Goal: Task Accomplishment & Management: Use online tool/utility

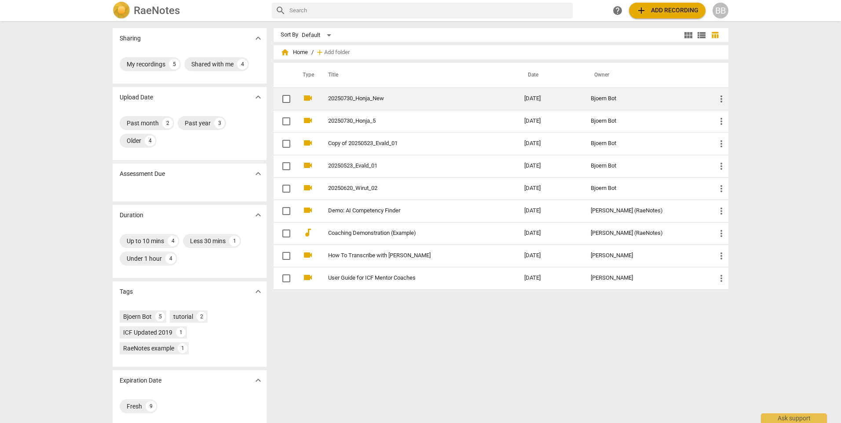
click at [367, 96] on link "20250730_Honja_New" at bounding box center [410, 99] width 165 height 7
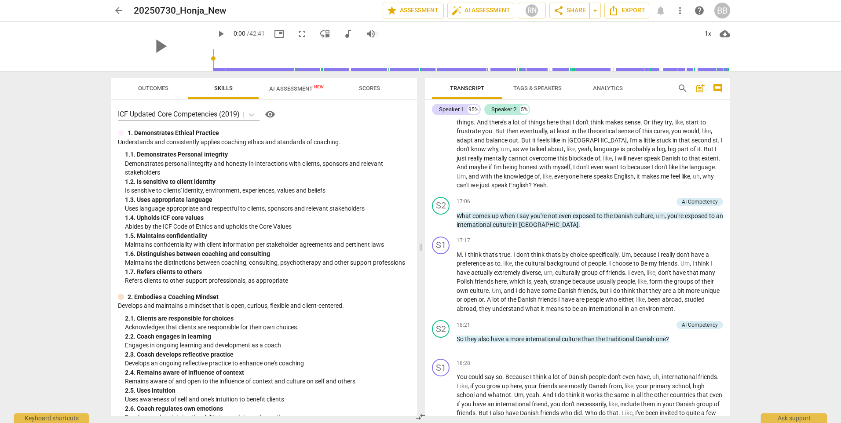
scroll to position [1452, 0]
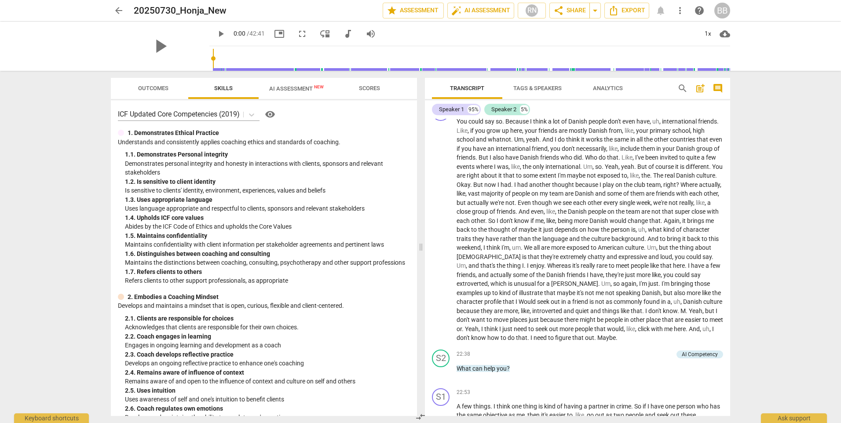
drag, startPoint x: 731, startPoint y: 235, endPoint x: 732, endPoint y: 360, distance: 125.0
click at [732, 360] on div "Transcript Tags & Speakers Analytics search post_add comment Speaker 1 95% Spea…" at bounding box center [580, 247] width 316 height 353
click at [727, 346] on div "S1 play_arrow pause 18:28 + Add competency keyboard_arrow_right You could say s…" at bounding box center [577, 223] width 305 height 246
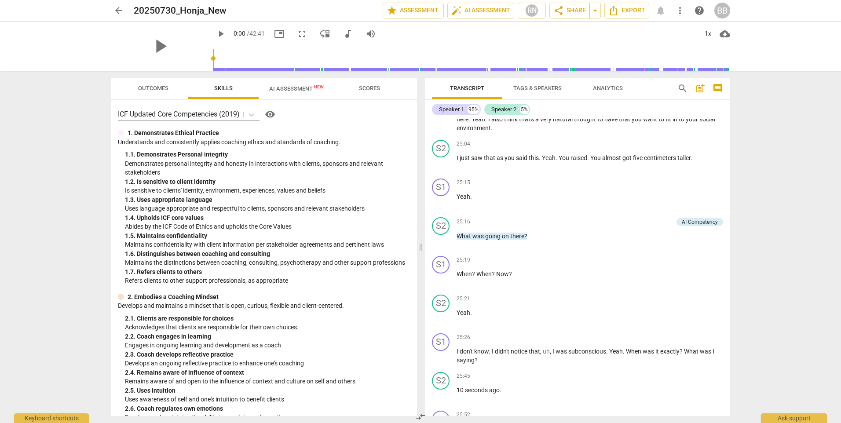
scroll to position [0, 0]
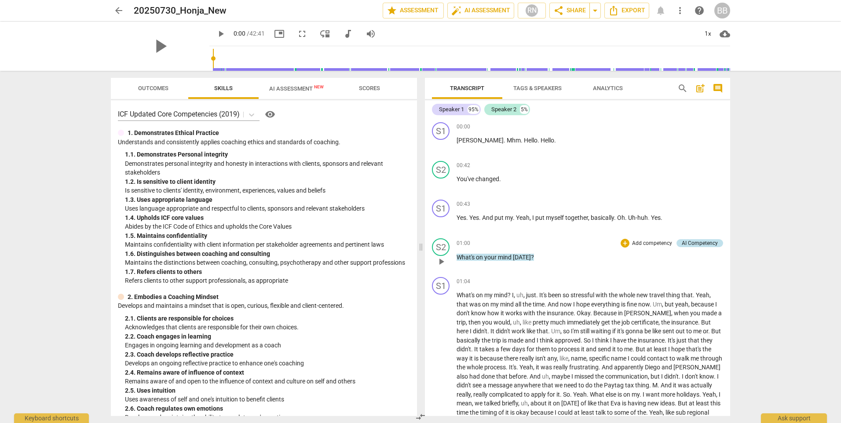
click at [694, 242] on div "AI Competency" at bounding box center [700, 243] width 36 height 8
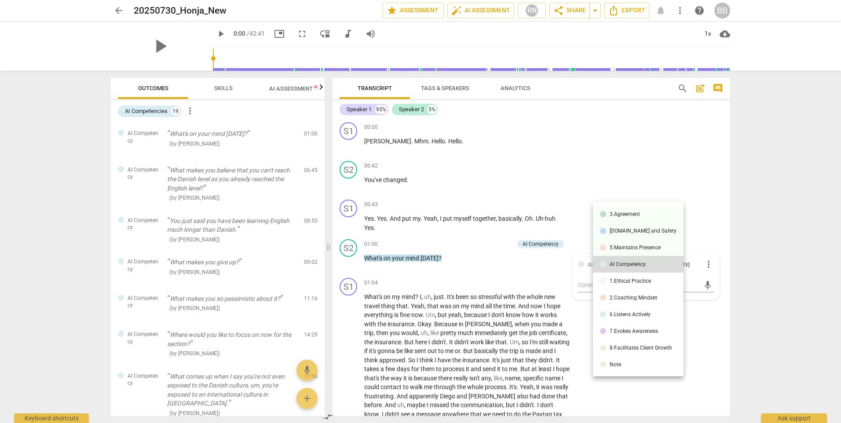
click at [756, 244] on div at bounding box center [420, 211] width 841 height 423
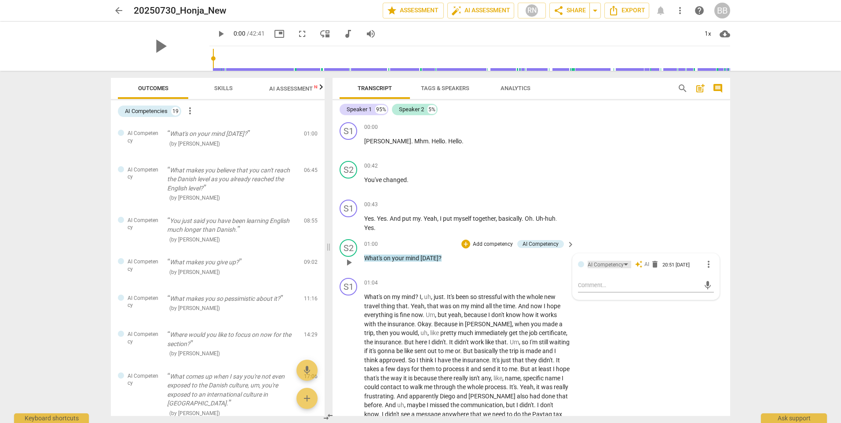
click at [626, 263] on div "AI Competency" at bounding box center [610, 264] width 44 height 7
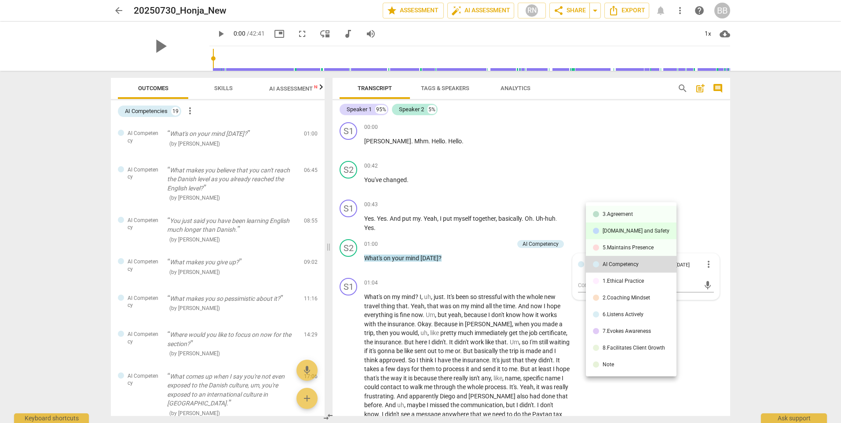
click at [628, 230] on div "[DOMAIN_NAME] and Safety" at bounding box center [636, 230] width 67 height 5
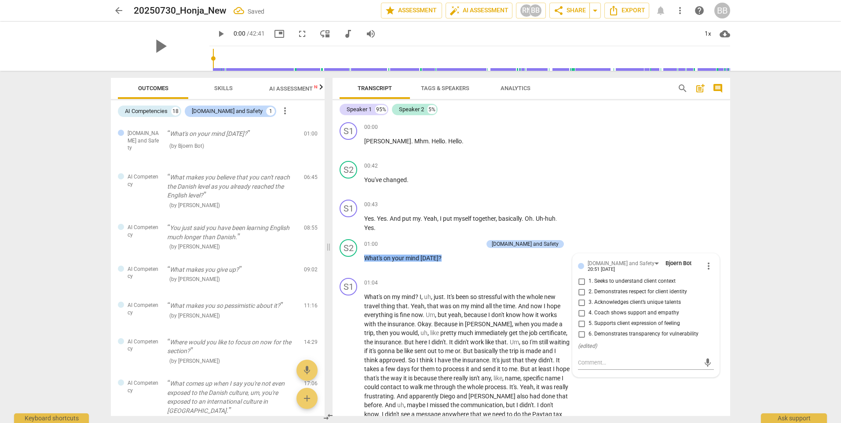
click at [736, 221] on div "Transcript Tags & Speakers Analytics search post_add comment Speaker 1 95% Spea…" at bounding box center [533, 247] width 408 height 353
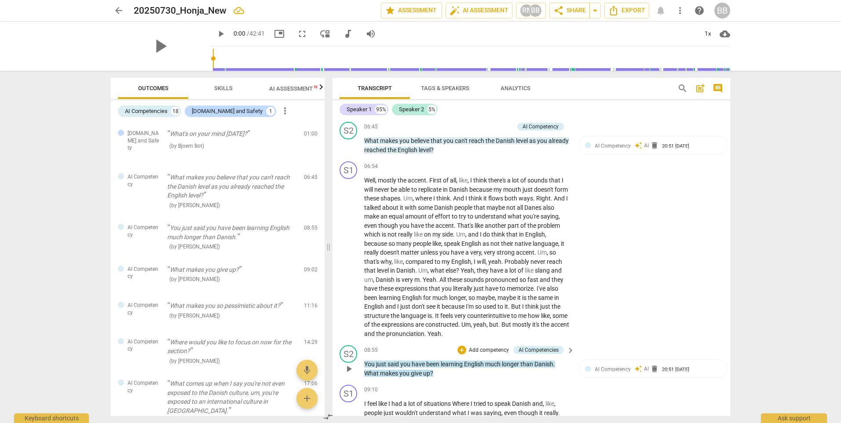
scroll to position [572, 0]
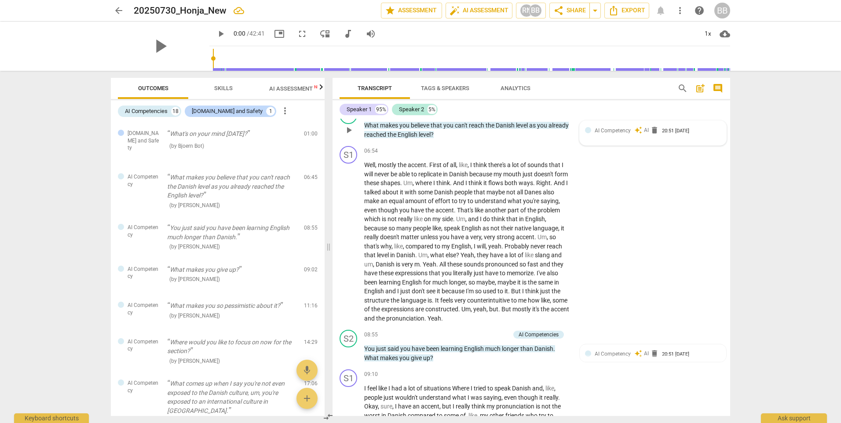
click at [613, 132] on span "AI Competency" at bounding box center [613, 131] width 36 height 6
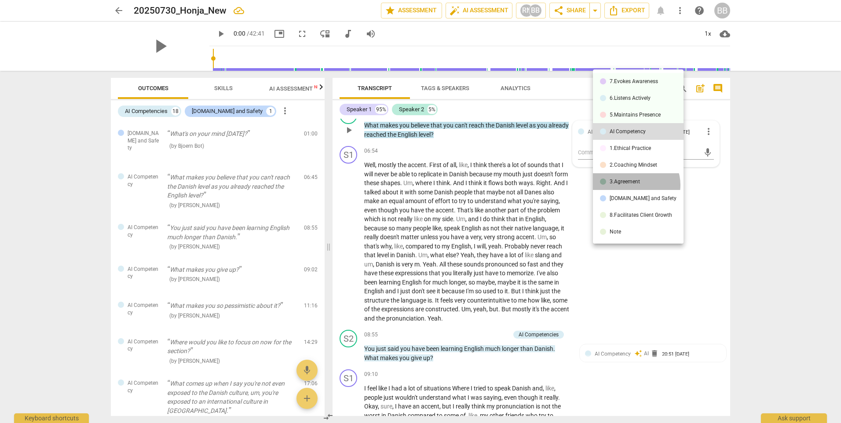
click at [636, 184] on div "3.Agreement" at bounding box center [625, 181] width 30 height 5
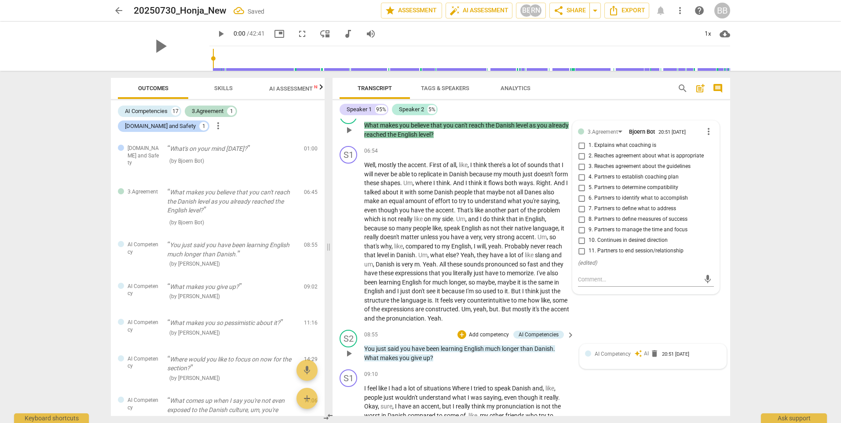
click at [611, 356] on span "AI Competency" at bounding box center [613, 354] width 36 height 6
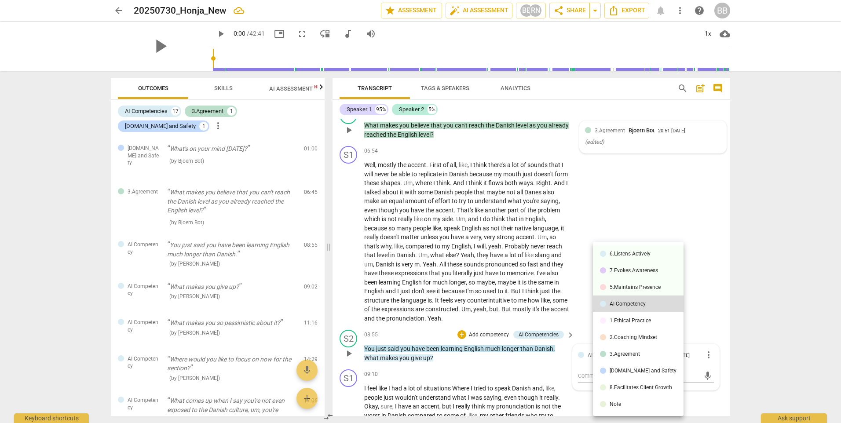
click at [532, 269] on div at bounding box center [420, 211] width 841 height 423
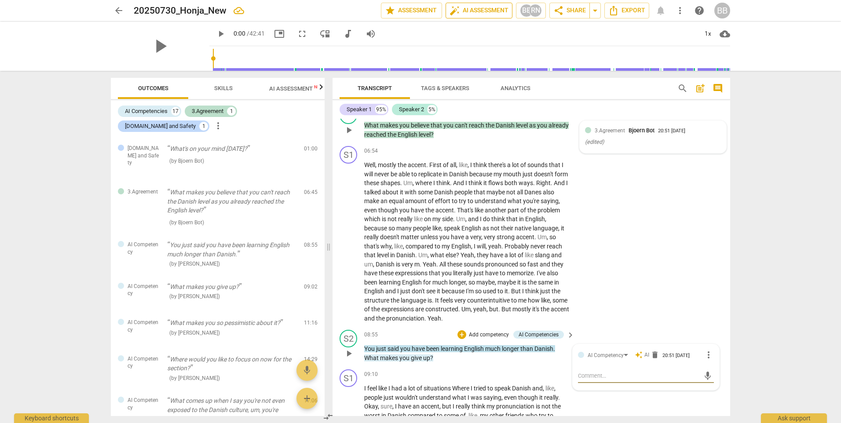
click at [480, 11] on span "auto_fix_high AI Assessment" at bounding box center [479, 10] width 59 height 11
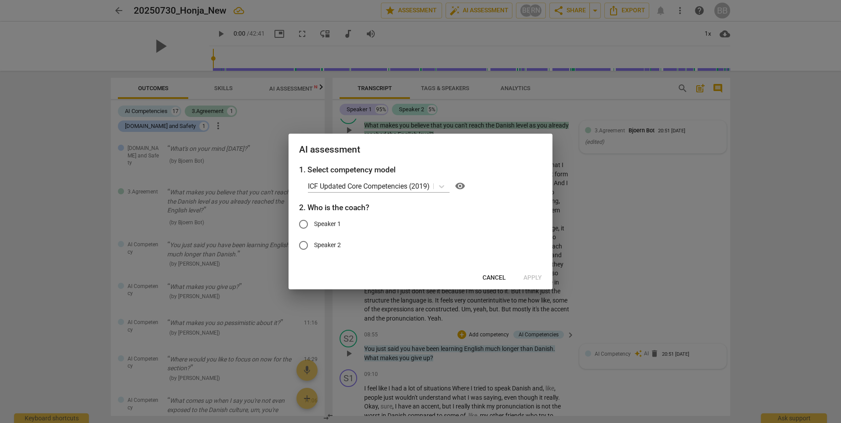
click at [327, 243] on span "Speaker 2" at bounding box center [327, 245] width 27 height 9
click at [314, 243] on input "Speaker 2" at bounding box center [303, 245] width 21 height 21
radio input "true"
click at [531, 275] on span "Apply" at bounding box center [533, 278] width 18 height 9
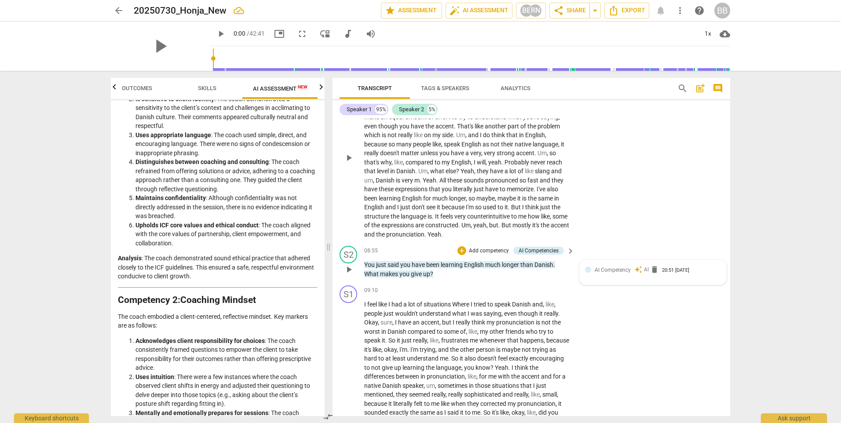
scroll to position [704, 0]
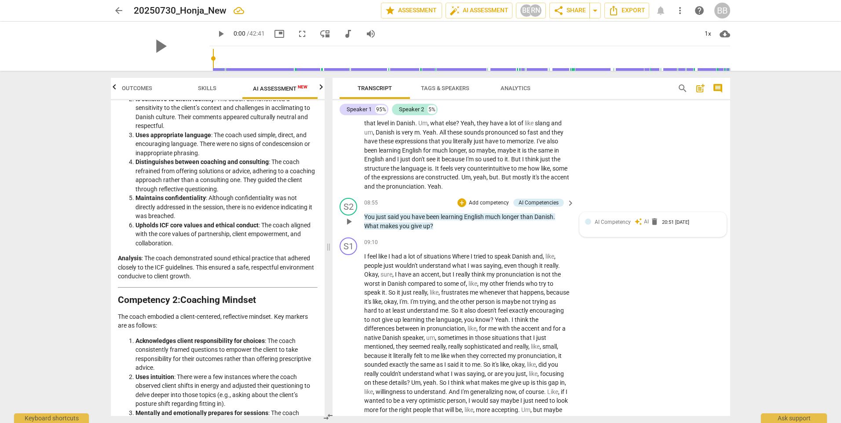
click at [605, 221] on span "AI Competency" at bounding box center [613, 222] width 36 height 6
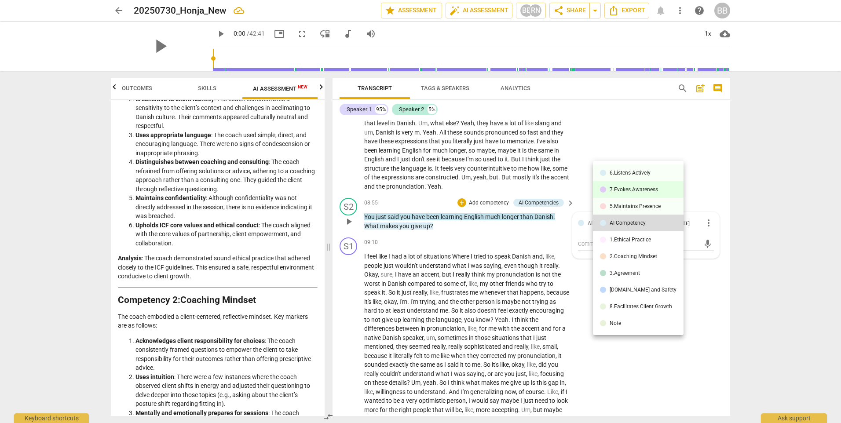
click at [642, 187] on div "7.Evokes Awareness" at bounding box center [634, 189] width 48 height 5
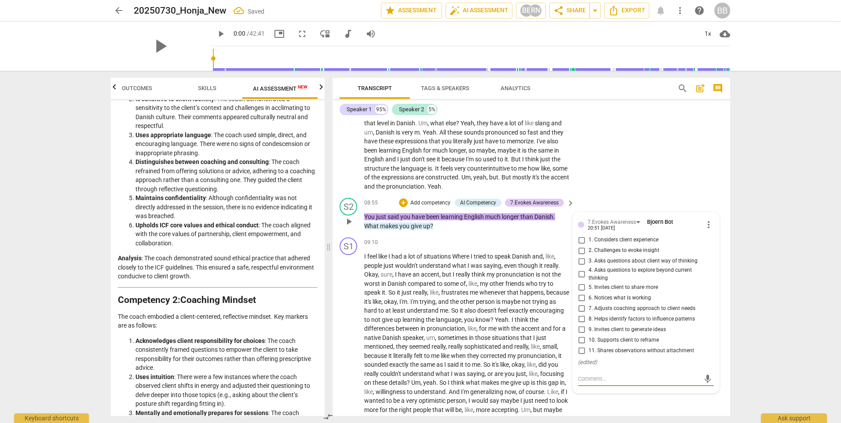
click at [639, 241] on span "1. Considers client experience" at bounding box center [624, 240] width 70 height 8
click at [589, 241] on input "1. Considers client experience" at bounding box center [582, 240] width 14 height 11
checkbox input "true"
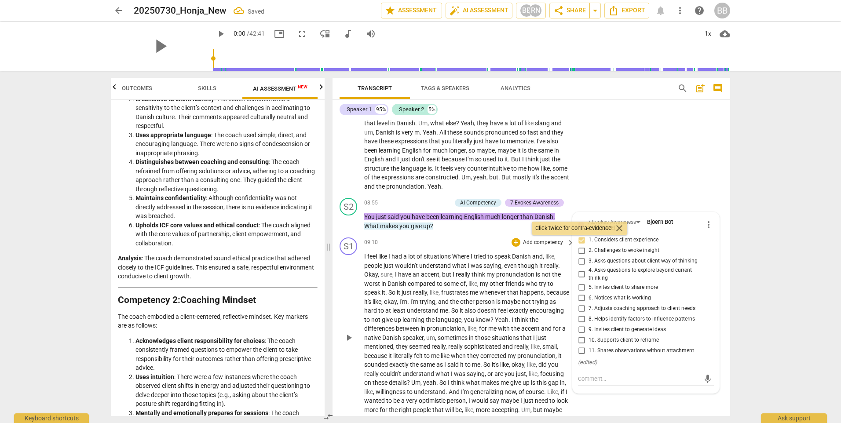
click at [502, 298] on span "is" at bounding box center [499, 301] width 6 height 7
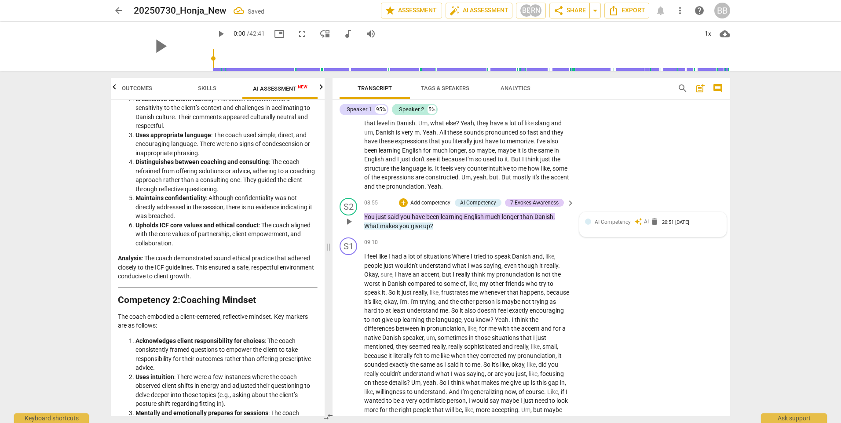
click at [616, 221] on span "AI Competency" at bounding box center [613, 222] width 36 height 6
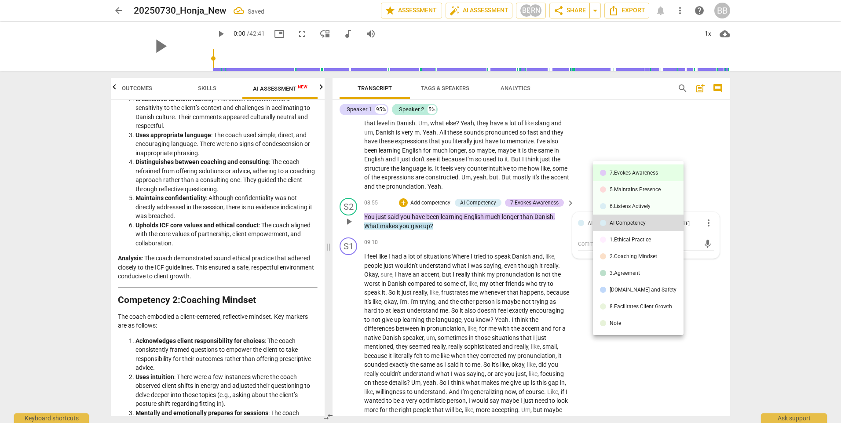
click at [642, 171] on div "7.Evokes Awareness" at bounding box center [634, 172] width 48 height 5
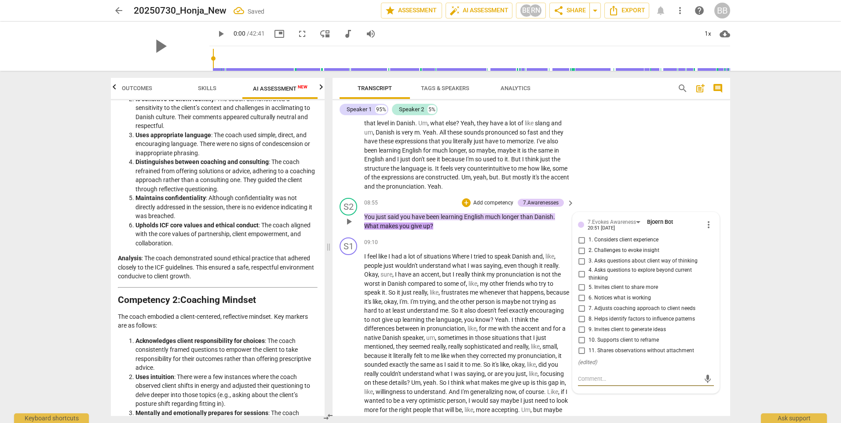
click at [627, 240] on span "1. Considers client experience" at bounding box center [624, 240] width 70 height 8
click at [589, 240] on input "1. Considers client experience" at bounding box center [582, 240] width 14 height 11
checkbox input "true"
click at [754, 238] on div "arrow_back 20250730_Honja_New Saved edit star Assessment auto_fix_high AI Asses…" at bounding box center [420, 211] width 841 height 423
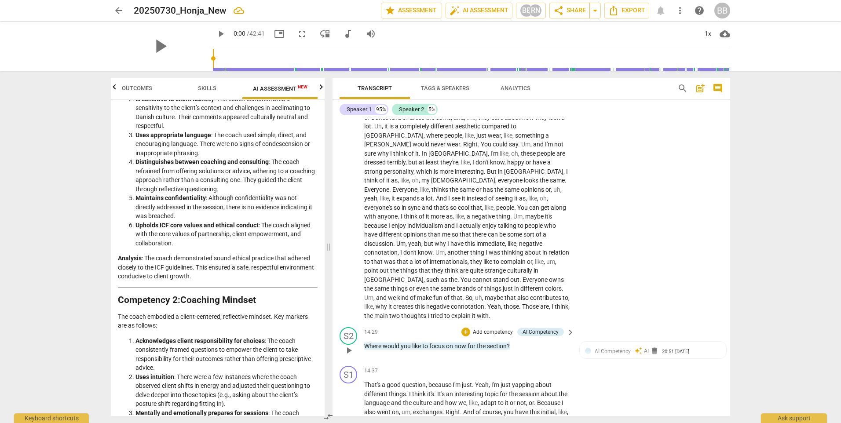
scroll to position [1144, 0]
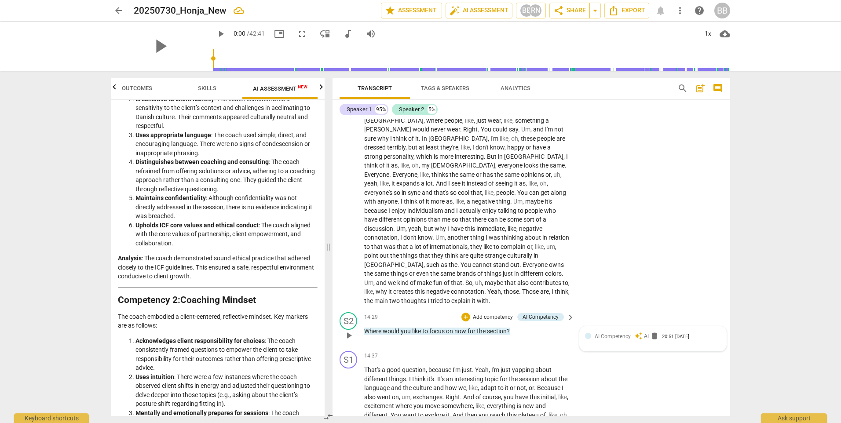
click at [609, 334] on span "AI Competency" at bounding box center [613, 337] width 36 height 6
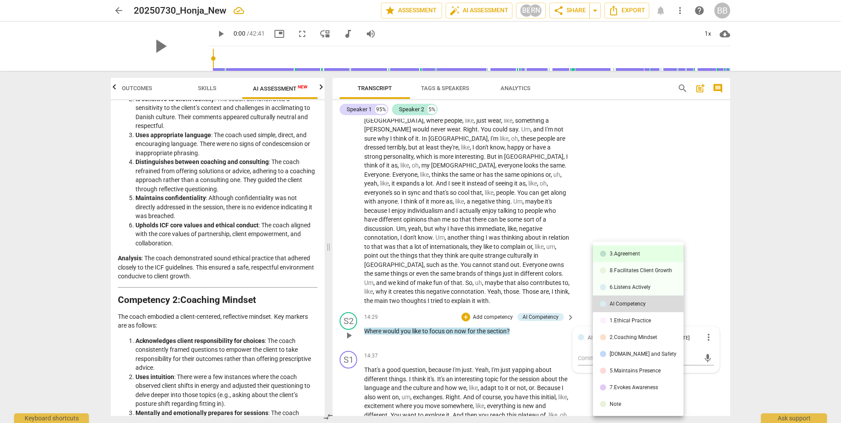
click at [637, 252] on div "3.Agreement" at bounding box center [625, 253] width 30 height 5
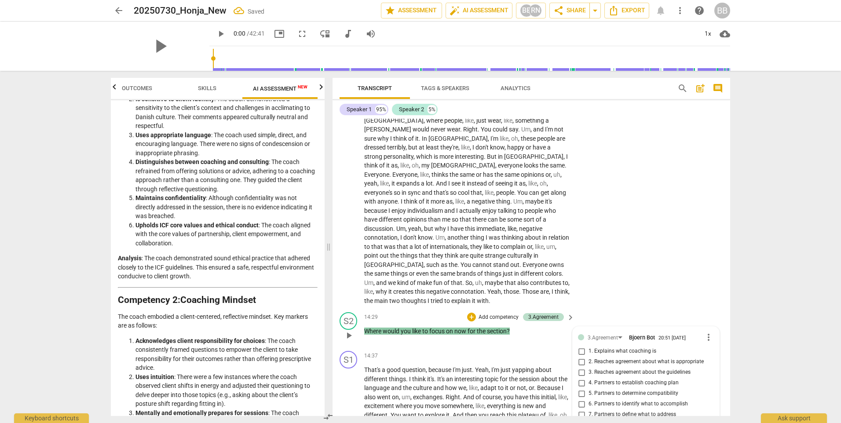
scroll to position [1353, 0]
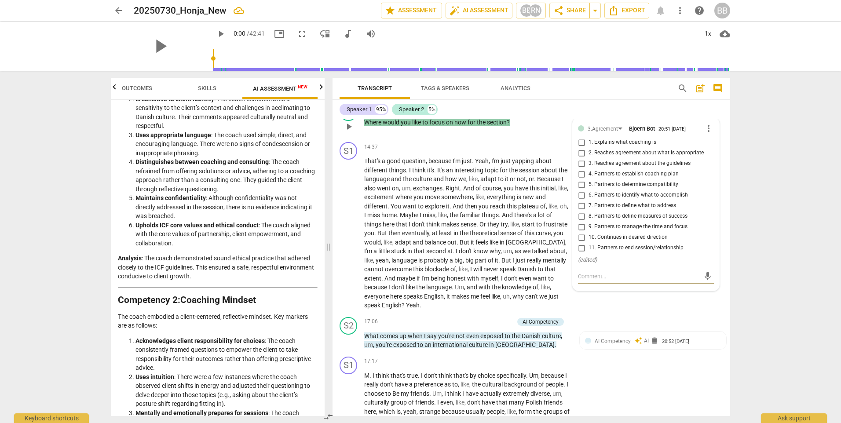
click at [655, 170] on span "4. Partners to establish coaching plan" at bounding box center [634, 174] width 90 height 8
click at [589, 169] on input "4. Partners to establish coaching plan" at bounding box center [582, 174] width 14 height 11
click at [581, 169] on input "4. Partners to establish coaching plan" at bounding box center [582, 174] width 14 height 11
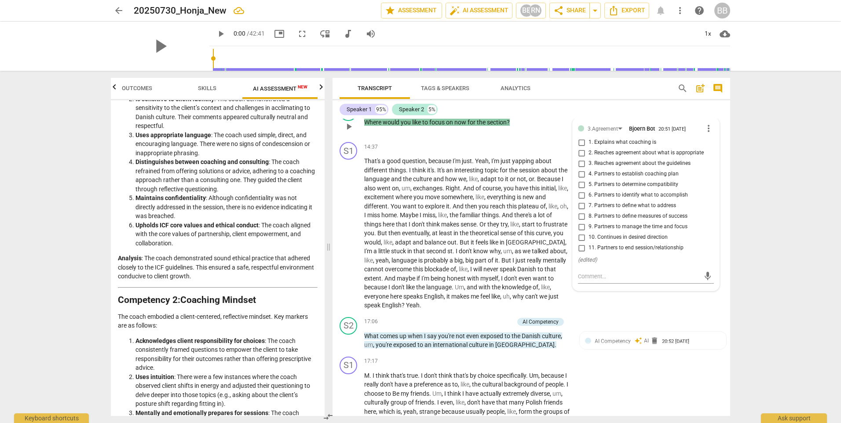
checkbox input "true"
click at [751, 218] on div "arrow_back 20250730_Honja_New edit star Assessment auto_fix_high AI Assessment …" at bounding box center [420, 211] width 841 height 423
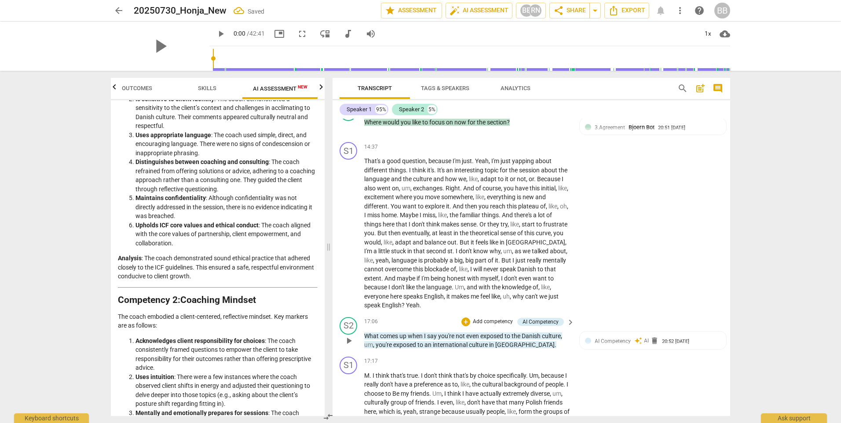
click at [497, 318] on p "Add competency" at bounding box center [493, 322] width 42 height 8
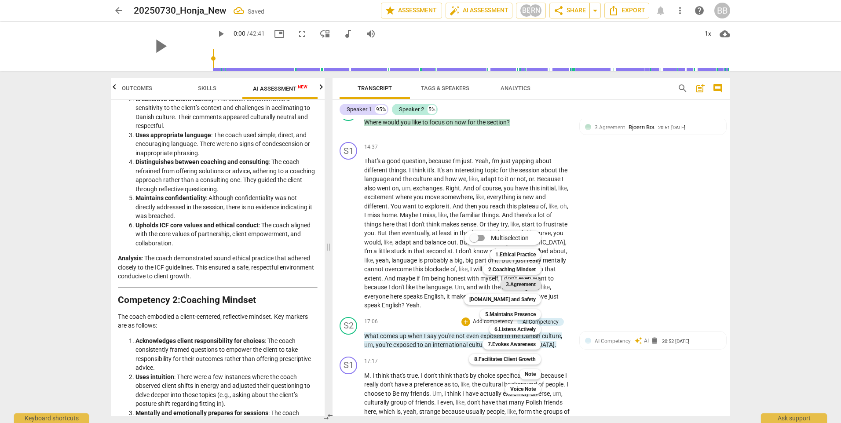
click at [518, 285] on b "3.Agreement" at bounding box center [521, 284] width 30 height 11
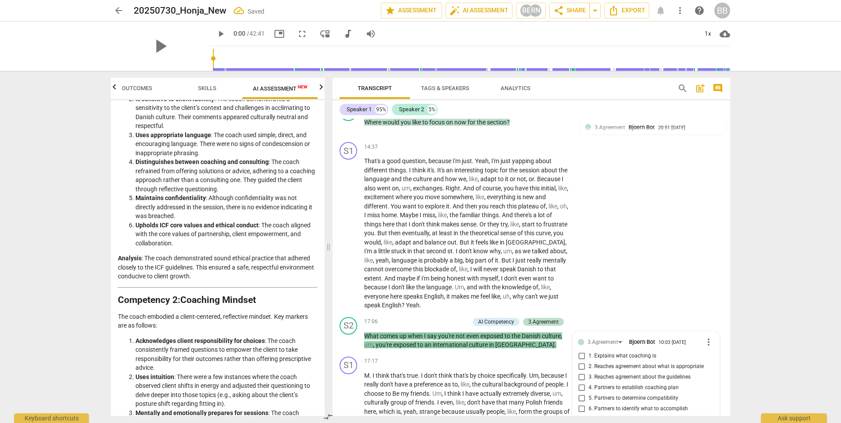
scroll to position [1559, 0]
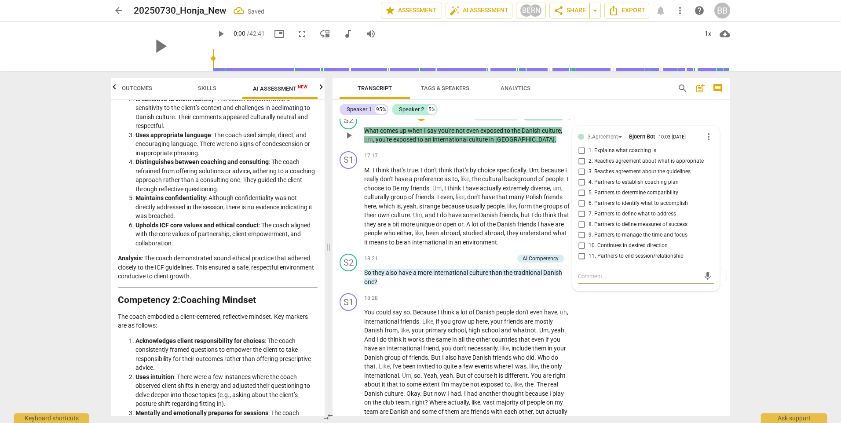
click at [581, 177] on input "4. Partners to establish coaching plan" at bounding box center [582, 182] width 14 height 11
checkbox input "true"
click at [505, 328] on span "and" at bounding box center [507, 330] width 12 height 7
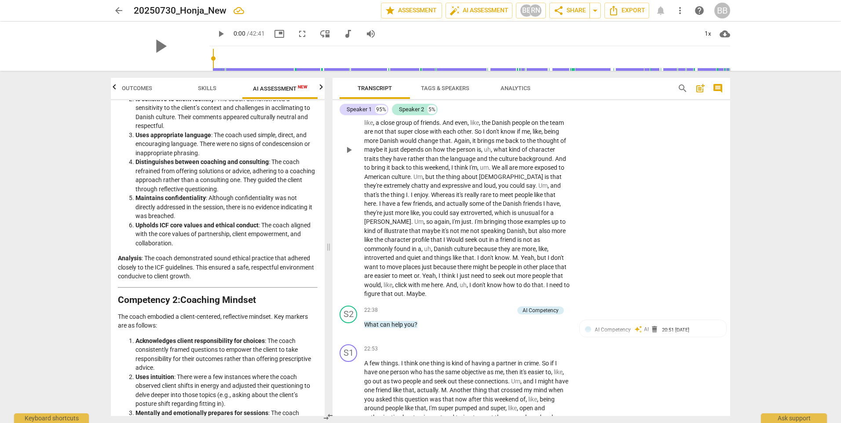
scroll to position [1867, 0]
click at [597, 329] on span "AI Competency" at bounding box center [613, 329] width 36 height 6
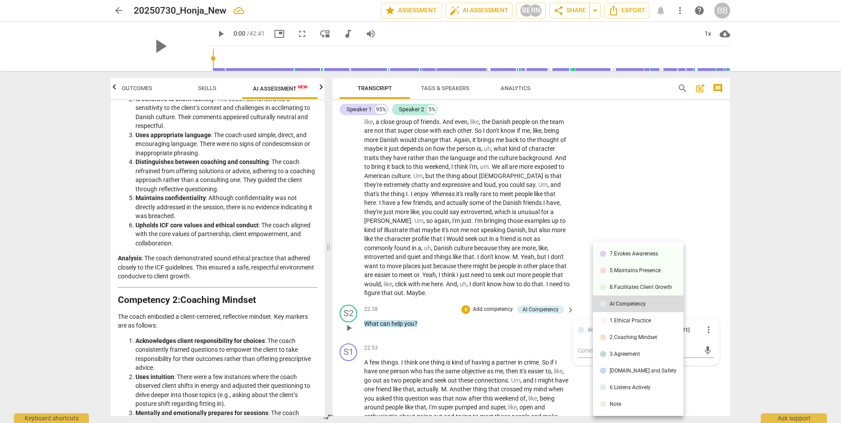
click at [543, 327] on div at bounding box center [420, 211] width 841 height 423
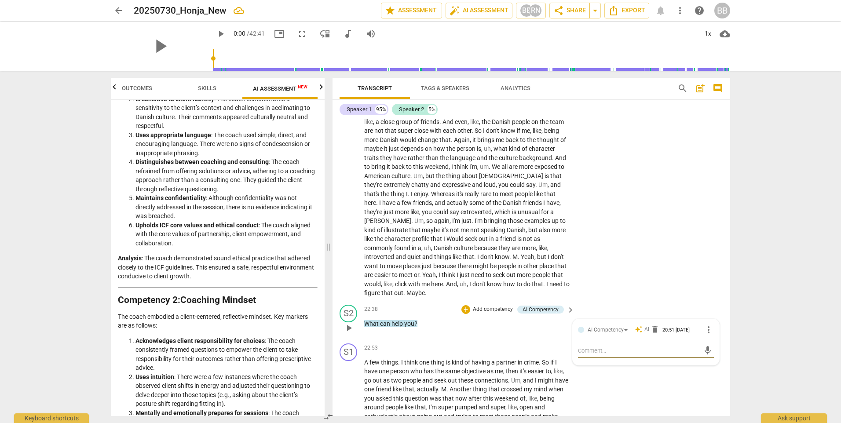
click at [491, 308] on p "Add competency" at bounding box center [493, 310] width 42 height 8
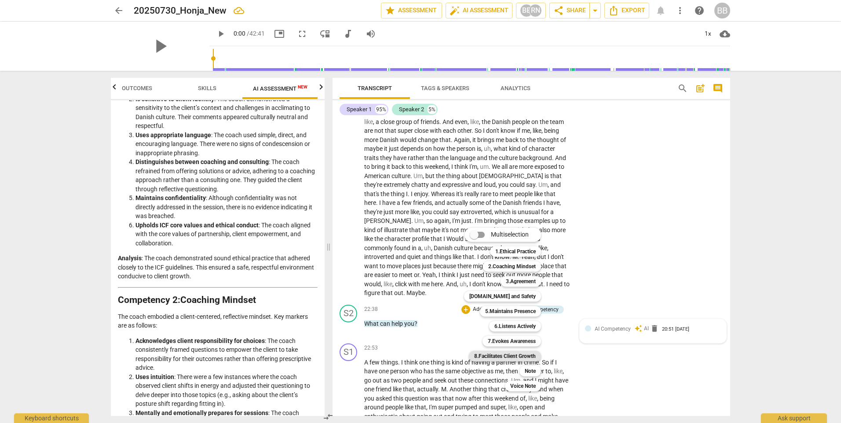
click at [519, 359] on b "8.Facilitates Client Growth" at bounding box center [505, 356] width 62 height 11
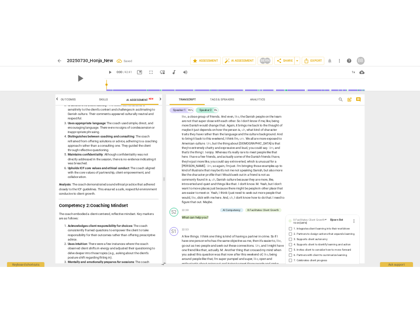
scroll to position [2040, 0]
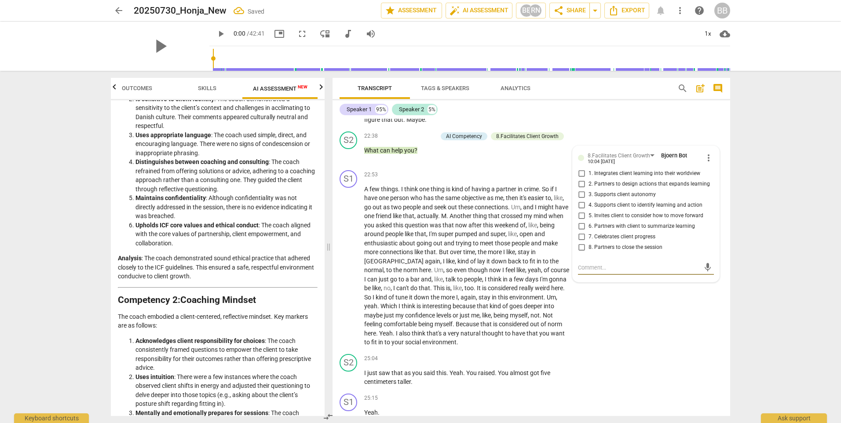
click at [589, 193] on span "3. Supports client autonomy" at bounding box center [622, 195] width 67 height 8
click at [589, 193] on input "3. Supports client autonomy" at bounding box center [582, 195] width 14 height 11
checkbox input "true"
click at [762, 167] on div "arrow_back 20250730_Honja_New edit star Assessment auto_fix_high AI Assessment …" at bounding box center [420, 211] width 841 height 423
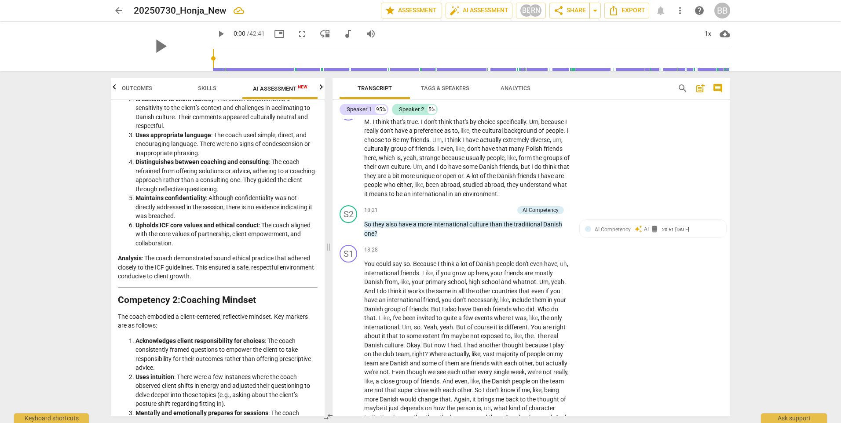
scroll to position [1600, 0]
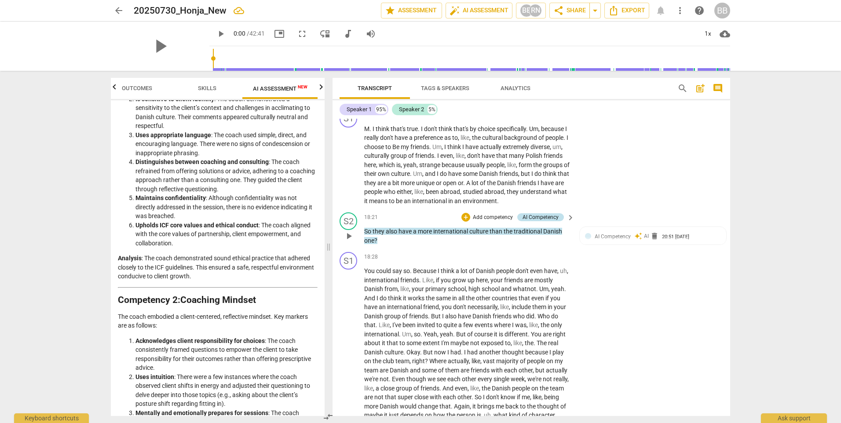
click at [550, 217] on div "AI Competency" at bounding box center [541, 217] width 36 height 8
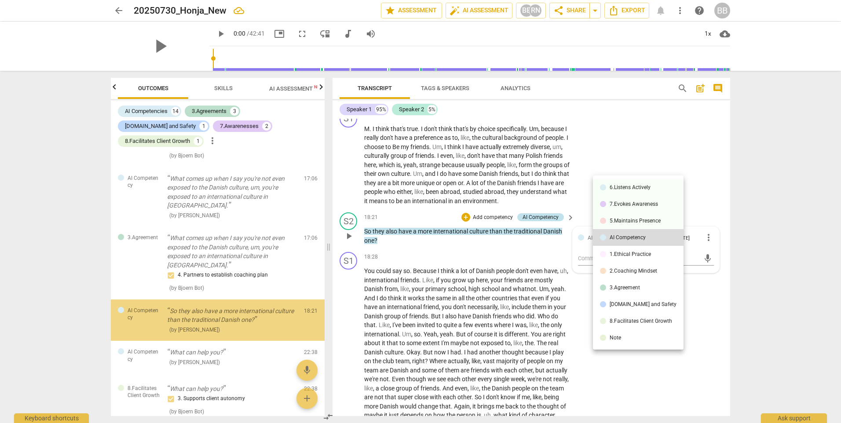
scroll to position [294, 0]
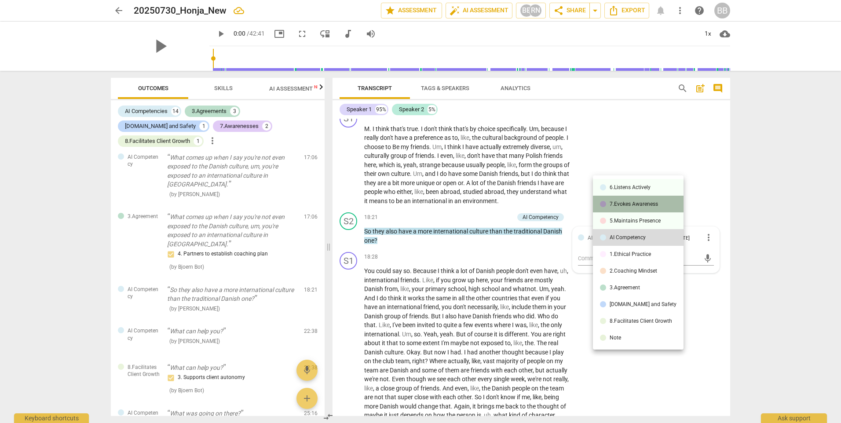
click at [640, 202] on div "7.Evokes Awareness" at bounding box center [634, 204] width 48 height 5
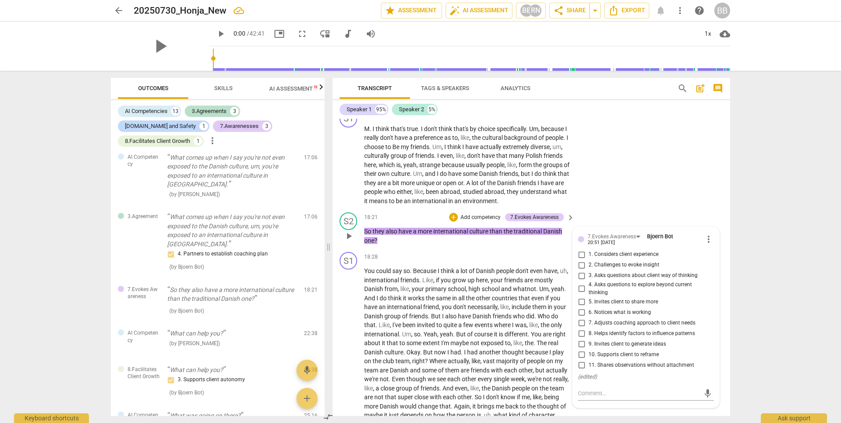
click at [605, 287] on span "4. Asks questions to explore beyond current thinking" at bounding box center [650, 288] width 122 height 15
click at [589, 287] on input "4. Asks questions to explore beyond current thinking" at bounding box center [582, 289] width 14 height 11
checkbox input "true"
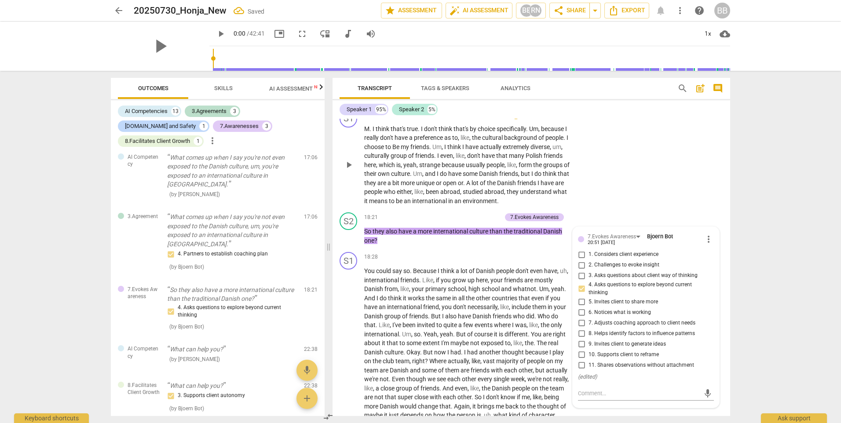
click at [720, 178] on div "S1 play_arrow pause 17:17 + Add competency keyboard_arrow_right M . I think tha…" at bounding box center [532, 158] width 398 height 103
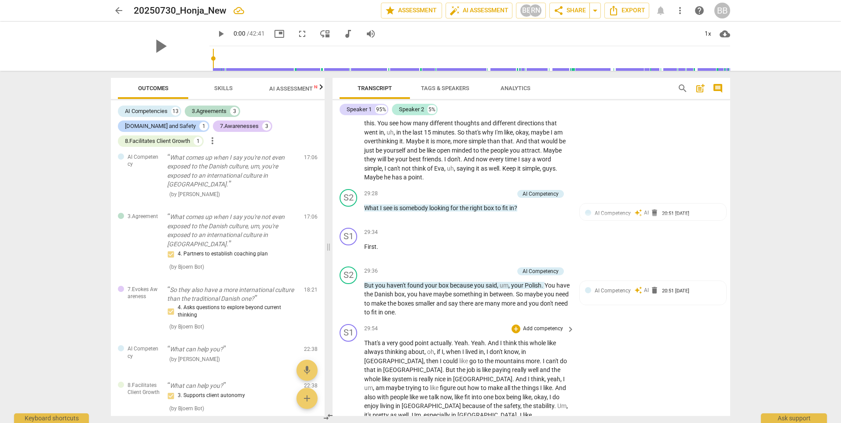
scroll to position [2744, 0]
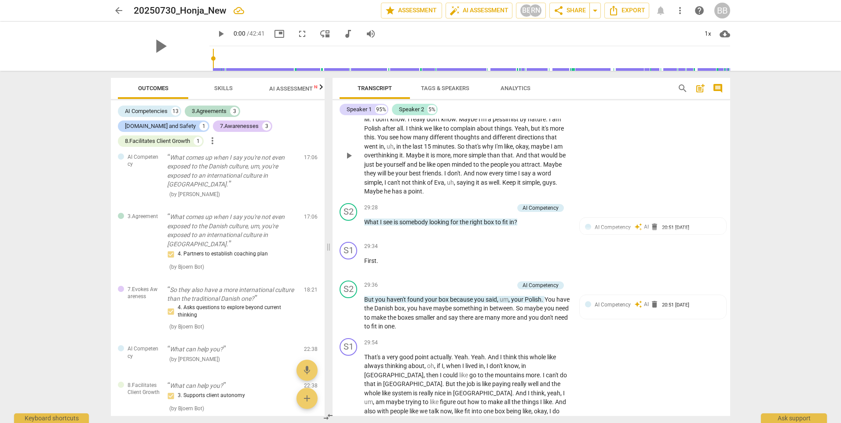
click at [370, 186] on span "simple" at bounding box center [373, 182] width 18 height 7
click at [347, 226] on span "play_arrow" at bounding box center [349, 226] width 11 height 11
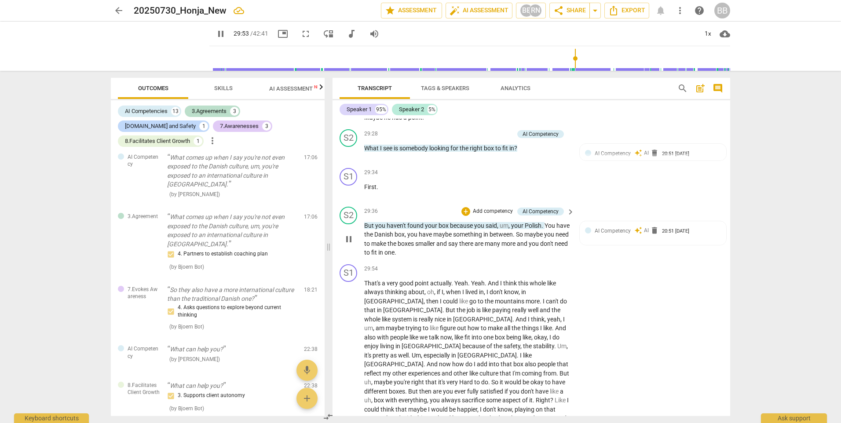
scroll to position [2833, 0]
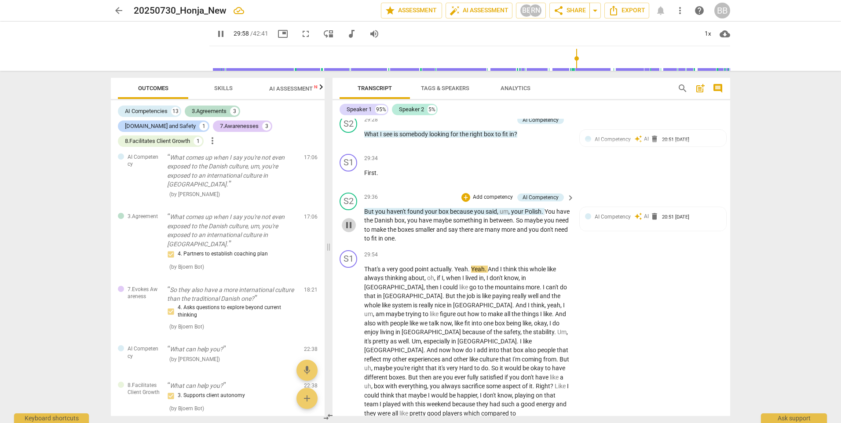
click at [348, 226] on span "pause" at bounding box center [349, 225] width 11 height 11
type input "1799"
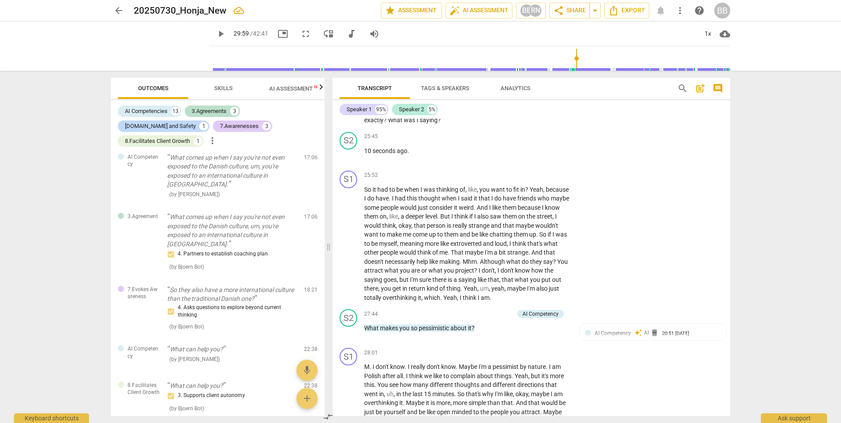
scroll to position [2366, 0]
